Goal: Use online tool/utility: Use online tool/utility

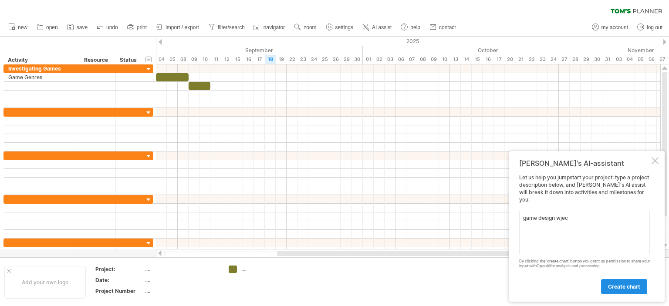
type textarea "game design wjec"
click at [620, 291] on link "create chart" at bounding box center [624, 286] width 46 height 15
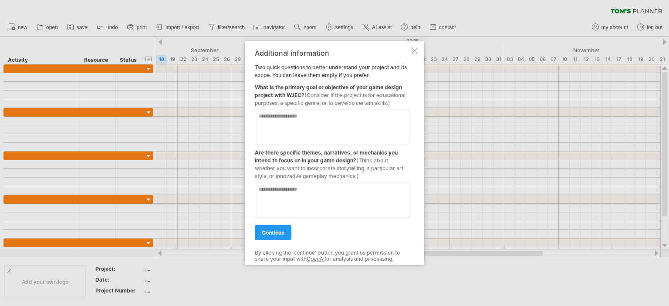
click at [296, 114] on textarea at bounding box center [332, 126] width 155 height 35
type textarea "**********"
click at [341, 193] on textarea at bounding box center [332, 199] width 155 height 35
type textarea "**"
click at [274, 231] on span "continue" at bounding box center [273, 232] width 23 height 7
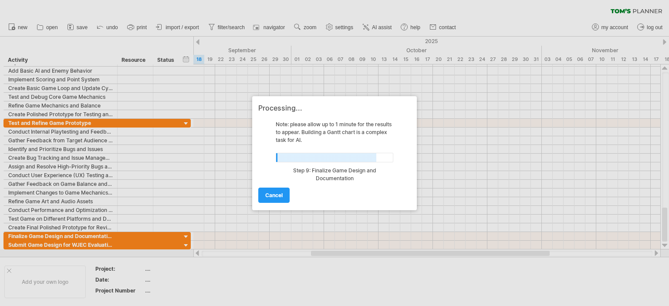
click at [268, 191] on link "cancel" at bounding box center [273, 195] width 31 height 15
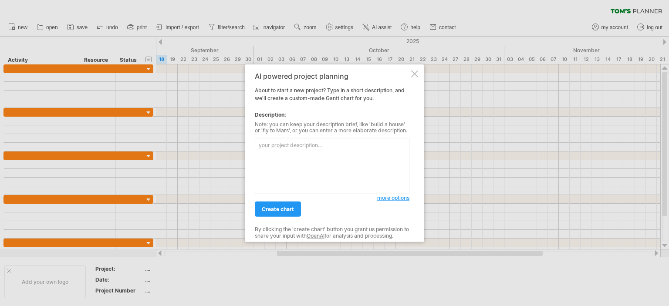
click at [282, 145] on textarea at bounding box center [332, 166] width 155 height 56
paste textarea "2.2.1 Investigating games"
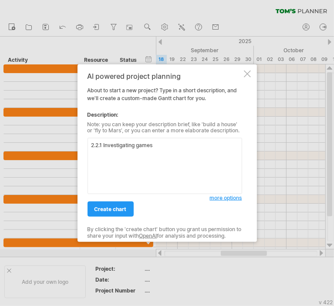
click at [132, 155] on textarea "2.2.1 Investigating games" at bounding box center [165, 166] width 155 height 56
paste textarea "Game genres and technical platforms"
click at [154, 155] on textarea "2.2.1 Investigating games a) Game genres and technical platforms" at bounding box center [165, 166] width 155 height 56
click at [194, 153] on textarea "2.2.1 Investigating games a) Game genres and technical platforms" at bounding box center [165, 166] width 155 height 56
drag, startPoint x: 200, startPoint y: 155, endPoint x: 131, endPoint y: 153, distance: 68.8
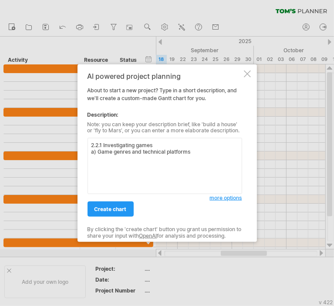
click at [131, 153] on textarea "2.2.1 Investigating games a) Game genres and technical platforms" at bounding box center [165, 166] width 155 height 56
click at [201, 164] on textarea "2.2.1 Investigating games a) Game genres b) similarities and differences c) Pos…" at bounding box center [165, 166] width 155 height 56
click at [167, 155] on textarea "2.2.1 Investigating games a) Game genres b) similarities and differences c) Pos…" at bounding box center [165, 166] width 155 height 56
click at [170, 158] on textarea "2.2.1 Investigating games a) Game genres b) similarities and differences c) Pos…" at bounding box center [165, 166] width 155 height 56
click at [98, 158] on textarea "2.2.1 Investigating games a) Game genres b) similarities and differences c) Pos…" at bounding box center [165, 166] width 155 height 56
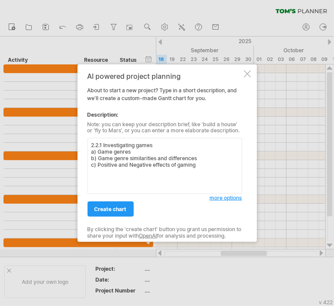
click at [208, 165] on textarea "2.2.1 Investigating games a) Game genres b) Game genre similarities and differe…" at bounding box center [165, 166] width 155 height 56
click at [99, 179] on textarea "2.2.1 Investigating games a) Game genres b) Game genre similarities and differe…" at bounding box center [165, 166] width 155 height 56
paste textarea "2.2.2 Planning games"
click at [111, 183] on textarea "2.2.1 Investigating games a) Game genres b) Game genre similarities and differe…" at bounding box center [165, 166] width 155 height 56
paste textarea "procedures for storing and protecting project information,"
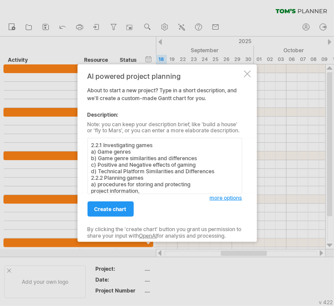
scroll to position [1, 0]
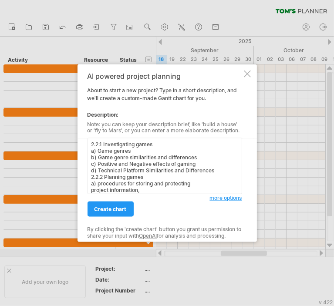
click at [203, 183] on textarea "2.2.1 Investigating games a) Game genres b) Game genre similarities and differe…" at bounding box center [165, 166] width 155 height 56
click at [134, 192] on textarea "2.2.1 Investigating games a) Game genres b) Game genre similarities and differe…" at bounding box center [165, 166] width 155 height 56
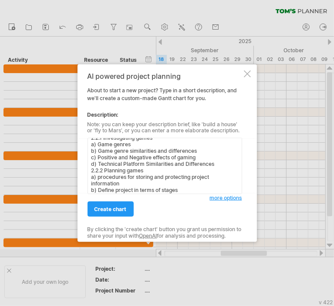
click at [162, 188] on textarea "2.2.1 Investigating games a) Game genres b) Game genre similarities and differe…" at bounding box center [165, 166] width 155 height 56
click at [230, 188] on textarea "2.2.1 Investigating games a) Game genres b) Game genre similarities and differe…" at bounding box center [165, 166] width 155 height 56
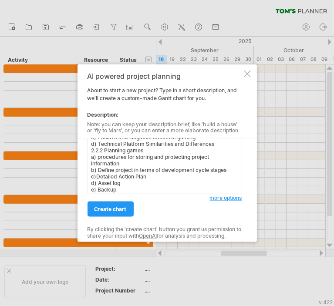
scroll to position [34, 0]
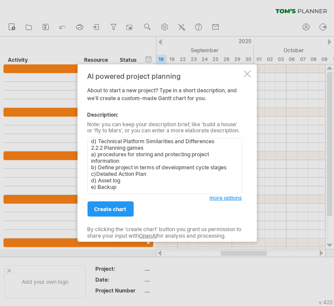
click at [103, 191] on textarea "2.2.1 Investigating games a) Game genres b) Game genre similarities and differe…" at bounding box center [165, 166] width 155 height 56
paste textarea "2.2.3 Making informed design decisions"
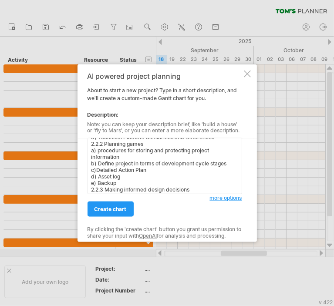
scroll to position [40, 0]
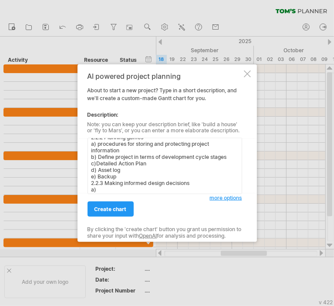
click at [118, 190] on textarea "2.2.1 Investigating games a) Game genres b) Game genre similarities and differe…" at bounding box center [165, 166] width 155 height 56
paste textarea "target audience and user requirements"
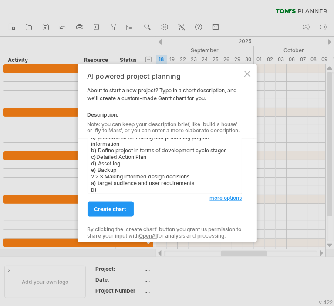
click at [109, 192] on textarea "2.2.1 Investigating games a) Game genres b) Game genre similarities and differe…" at bounding box center [165, 166] width 155 height 56
paste textarea "game ideas to showcase to stakeholders"
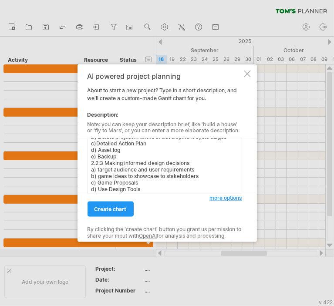
scroll to position [67, 0]
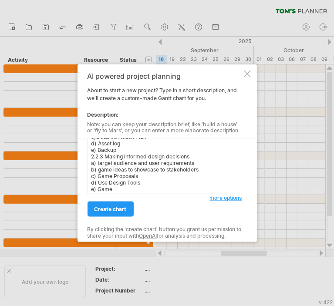
click at [173, 189] on textarea "2.2.1 Investigating games a) Game genres b) Game genre similarities and differe…" at bounding box center [165, 166] width 155 height 56
paste textarea "development features"
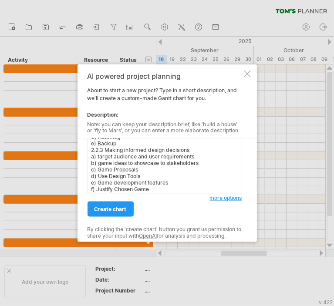
scroll to position [80, 0]
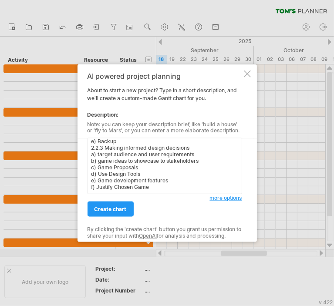
click at [132, 191] on textarea "2.2.1 Investigating games a) Game genres b) Game genre similarities and differe…" at bounding box center [165, 166] width 155 height 56
paste textarea "2.2.4 Creating games"
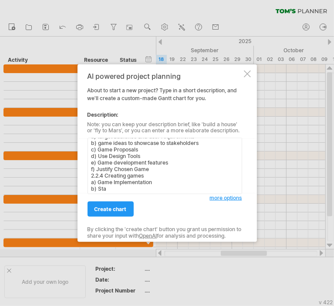
scroll to position [104, 0]
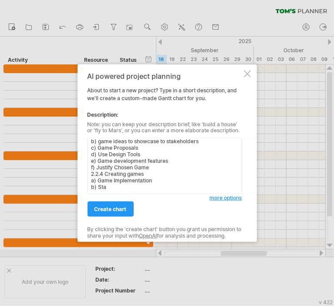
drag, startPoint x: 108, startPoint y: 189, endPoint x: 97, endPoint y: 181, distance: 13.9
click at [97, 181] on textarea "2.2.1 Investigating games a) Game genres b) Game genre similarities and differe…" at bounding box center [165, 166] width 155 height 56
paste textarea "standard and advanced techniques"
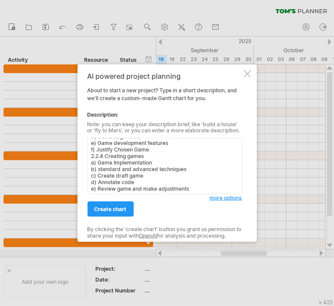
scroll to position [120, 0]
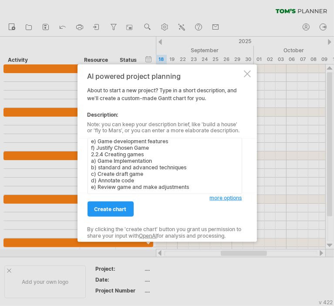
click at [127, 190] on textarea "2.2.1 Investigating games a) Game genres b) Game genre similarities and differe…" at bounding box center [165, 166] width 155 height 56
paste textarea "2.2.6 Refining and reviewing games"
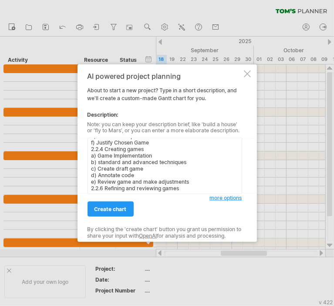
scroll to position [127, 0]
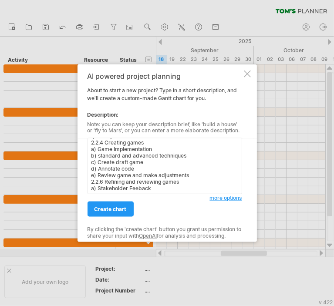
click at [138, 191] on textarea "2.2.1 Investigating games a) Game genres b) Game genre similarities and differe…" at bounding box center [165, 166] width 155 height 56
click at [164, 191] on textarea "2.2.1 Investigating games a) Game genres b) Game genre similarities and differe…" at bounding box center [165, 166] width 155 height 56
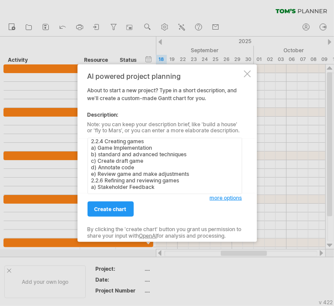
click at [114, 191] on textarea "2.2.1 Investigating games a) Game genres b) Game genre similarities and differe…" at bounding box center [165, 166] width 155 height 56
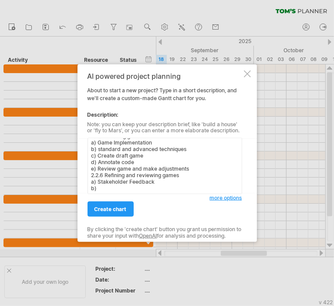
paste textarea "game development life cycle"
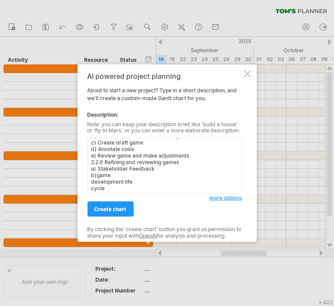
click at [110, 176] on textarea "2.2.1 Investigating games a) Game genres b) Game genre similarities and differe…" at bounding box center [165, 166] width 155 height 56
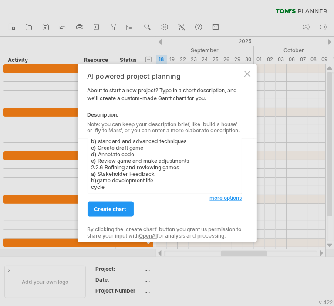
click at [97, 178] on textarea "2.2.1 Investigating games a) Game genres b) Game genre similarities and differe…" at bounding box center [165, 166] width 155 height 56
click at [169, 179] on textarea "2.2.1 Investigating games a) Game genres b) Game genre similarities and differe…" at bounding box center [165, 166] width 155 height 56
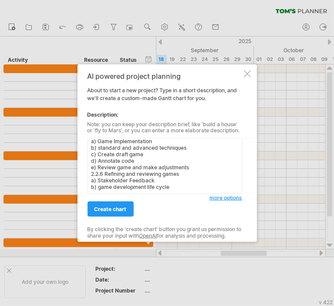
scroll to position [143, 0]
click at [182, 177] on textarea "2.2.1 Investigating games a) Game genres b) Game genre similarities and differe…" at bounding box center [165, 166] width 155 height 56
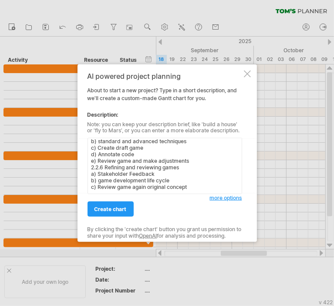
click at [116, 190] on textarea "2.2.1 Investigating games a) Game genres b) Game genre similarities and differe…" at bounding box center [165, 166] width 155 height 56
paste textarea "2.2.7 Presenting outcomes"
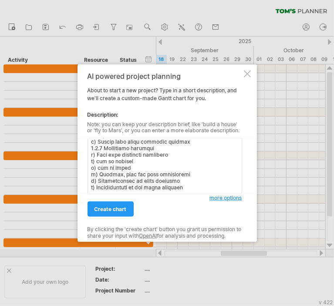
scroll to position [193, 0]
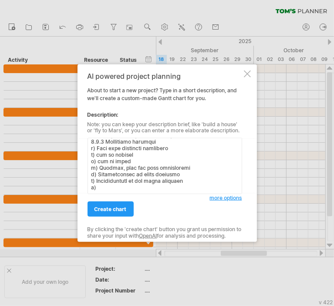
click at [121, 190] on textarea at bounding box center [165, 166] width 155 height 56
paste textarea "how objects, sprites and coding work together."
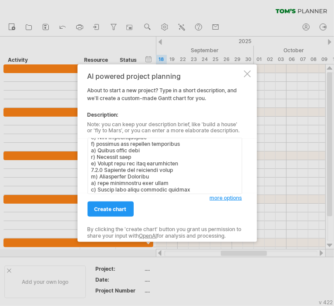
scroll to position [62, 0]
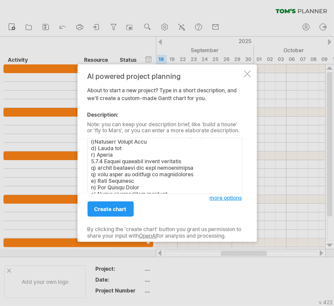
click at [222, 199] on span "more options" at bounding box center [226, 198] width 32 height 7
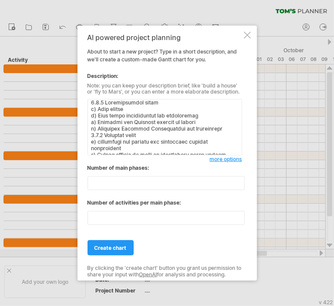
scroll to position [0, 0]
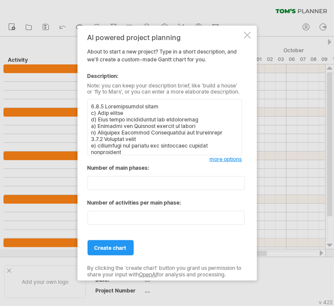
click at [150, 147] on textarea at bounding box center [165, 127] width 155 height 56
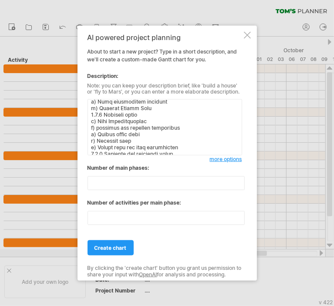
scroll to position [159, 0]
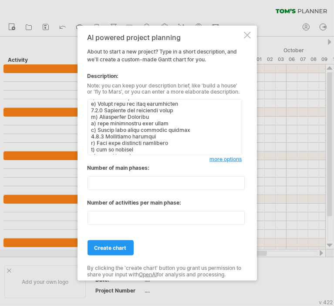
click at [192, 104] on textarea at bounding box center [165, 127] width 155 height 56
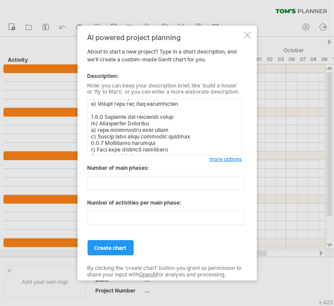
click at [99, 112] on textarea at bounding box center [165, 127] width 155 height 56
paste textarea "2.2.5 Testing and developing games"
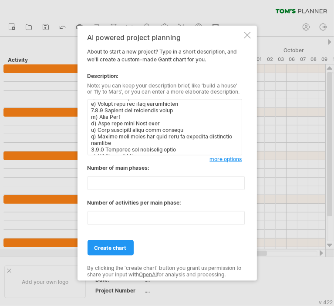
type textarea "2.2.1 Investigating games a) Game genres b) Game genre similarities and differe…"
click at [103, 182] on input "**" at bounding box center [166, 183] width 157 height 14
drag, startPoint x: 103, startPoint y: 182, endPoint x: 84, endPoint y: 183, distance: 18.7
click at [84, 183] on div "AI powered project planning About to start a new project? Type in a short descr…" at bounding box center [166, 153] width 179 height 256
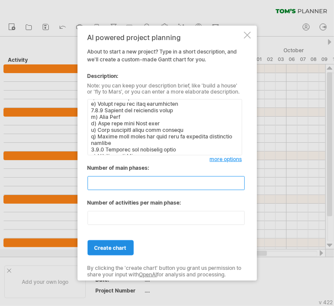
type input "*"
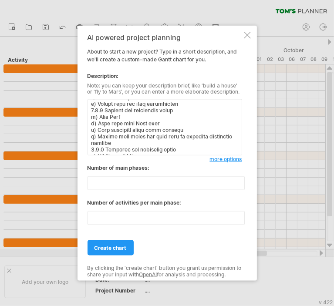
drag, startPoint x: 120, startPoint y: 248, endPoint x: 176, endPoint y: 239, distance: 56.9
click at [176, 239] on div "create chart" at bounding box center [165, 244] width 155 height 22
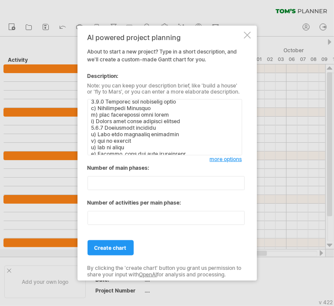
scroll to position [242, 0]
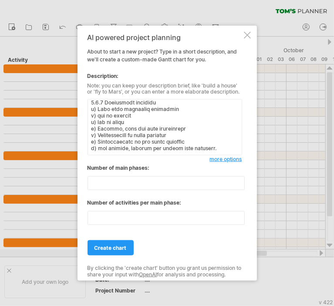
click at [112, 143] on textarea at bounding box center [165, 127] width 155 height 56
click at [115, 137] on textarea at bounding box center [165, 127] width 155 height 56
click at [118, 130] on textarea at bounding box center [165, 127] width 155 height 56
click at [121, 121] on textarea at bounding box center [165, 127] width 155 height 56
click at [121, 114] on textarea at bounding box center [165, 127] width 155 height 56
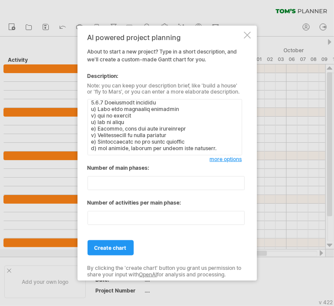
click at [121, 109] on textarea at bounding box center [165, 127] width 155 height 56
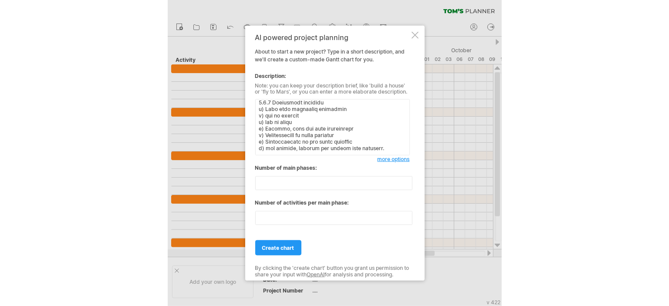
scroll to position [241, 0]
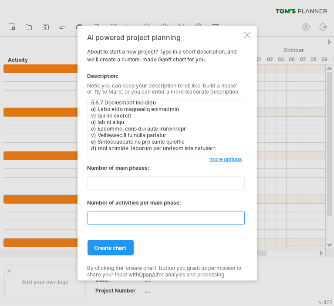
click at [124, 217] on input "**" at bounding box center [166, 218] width 157 height 14
click at [238, 222] on input "**" at bounding box center [166, 218] width 157 height 14
type input "*"
click at [242, 221] on input "*" at bounding box center [166, 218] width 157 height 14
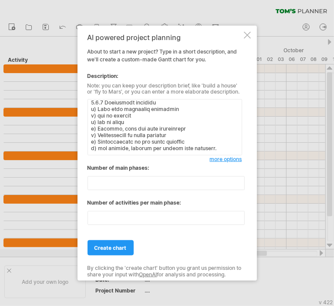
click at [111, 246] on span "create chart" at bounding box center [110, 248] width 32 height 7
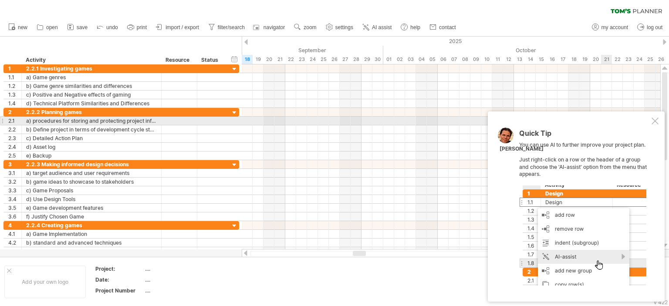
click at [653, 120] on div at bounding box center [654, 121] width 7 height 7
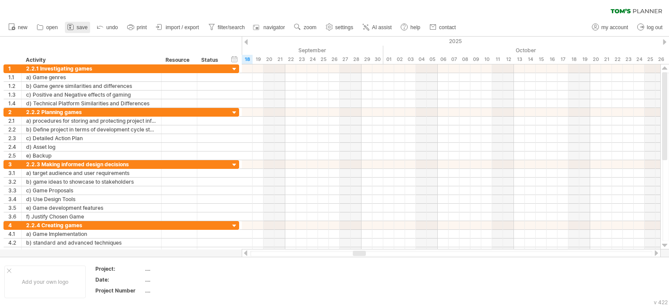
click at [83, 26] on link "save" at bounding box center [77, 27] width 25 height 11
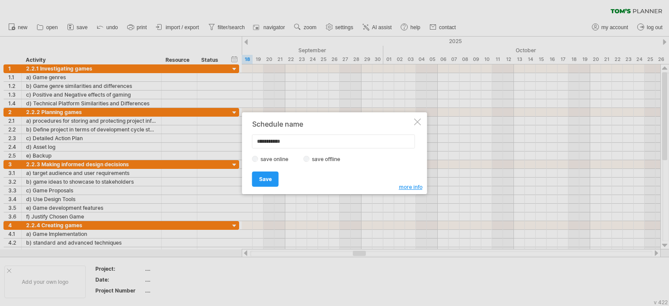
drag, startPoint x: 323, startPoint y: 142, endPoint x: 193, endPoint y: 134, distance: 129.6
click at [198, 135] on div "Trying to reach [DOMAIN_NAME] Connected again... 0% clear filter new 1" at bounding box center [334, 153] width 669 height 306
type input "**********"
click at [262, 177] on span "Save" at bounding box center [265, 179] width 13 height 7
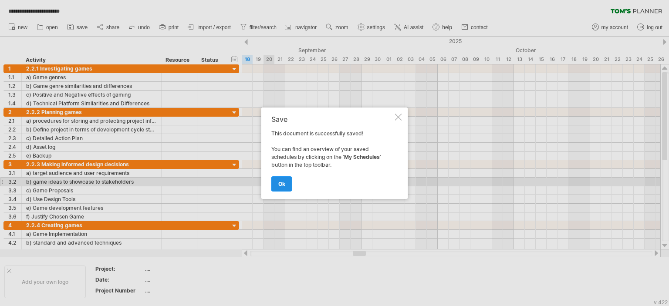
click at [282, 185] on span "ok" at bounding box center [281, 184] width 7 height 7
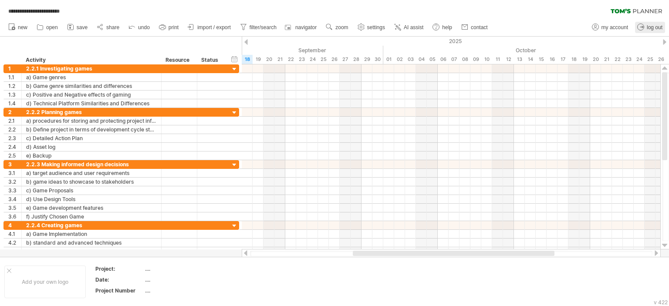
click at [653, 28] on span "log out" at bounding box center [654, 27] width 16 height 6
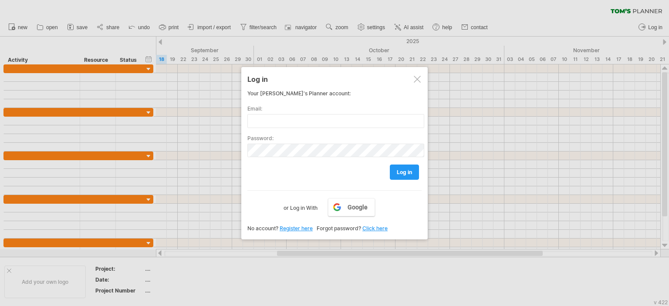
click at [447, 45] on div at bounding box center [334, 153] width 669 height 306
click at [418, 77] on div at bounding box center [417, 79] width 7 height 7
